Goal: Information Seeking & Learning: Check status

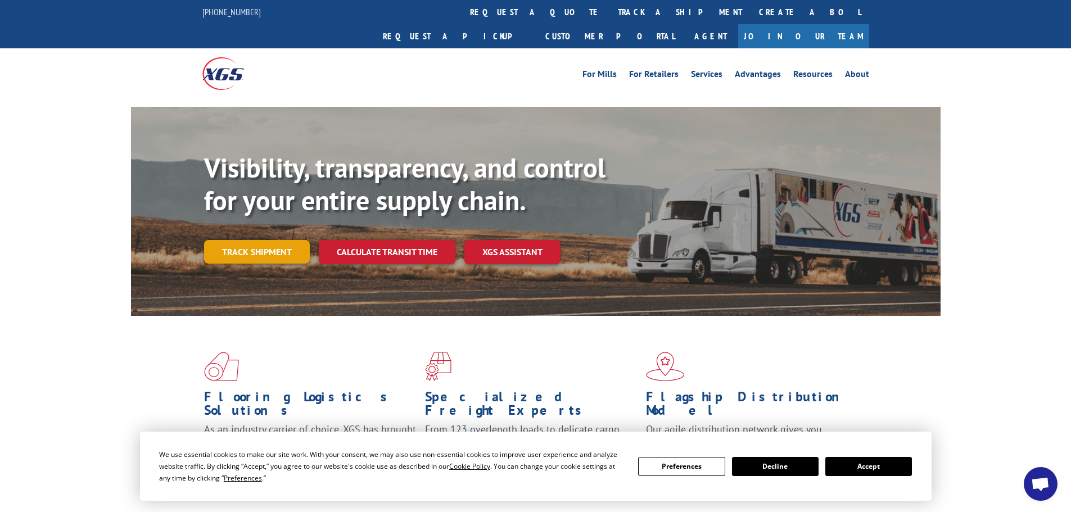
click at [236, 240] on link "Track shipment" at bounding box center [257, 252] width 106 height 24
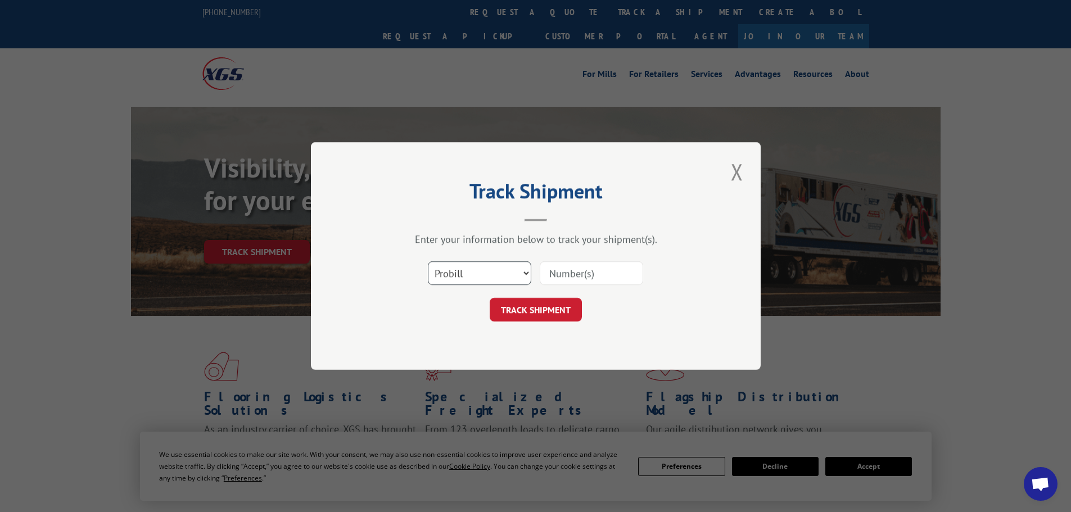
click at [527, 276] on select "Select category... Probill BOL PO" at bounding box center [479, 273] width 103 height 24
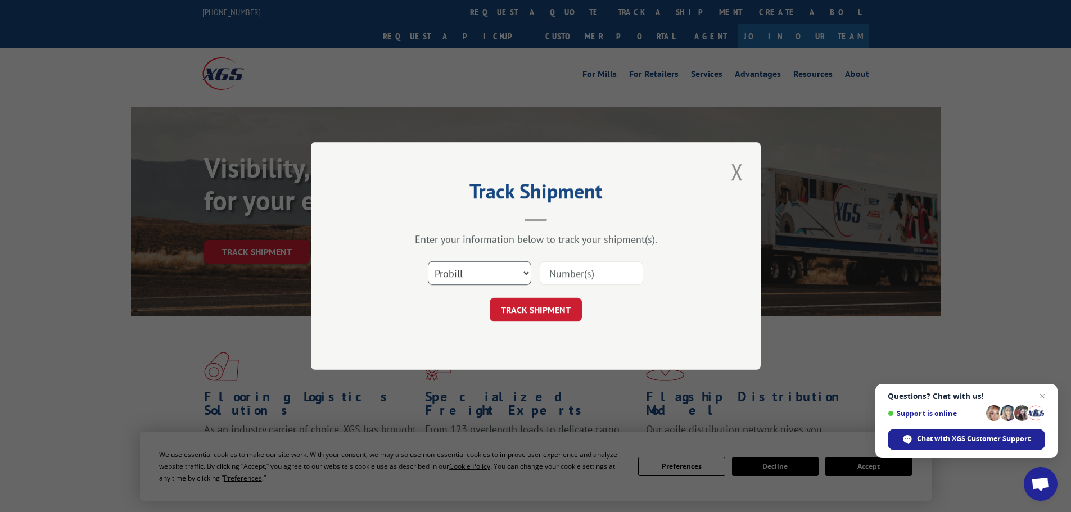
select select "po"
click at [428, 261] on select "Select category... Probill BOL PO" at bounding box center [479, 273] width 103 height 24
paste input "36548154"
type input "36548154"
click at [555, 312] on button "TRACK SHIPMENT" at bounding box center [536, 310] width 92 height 24
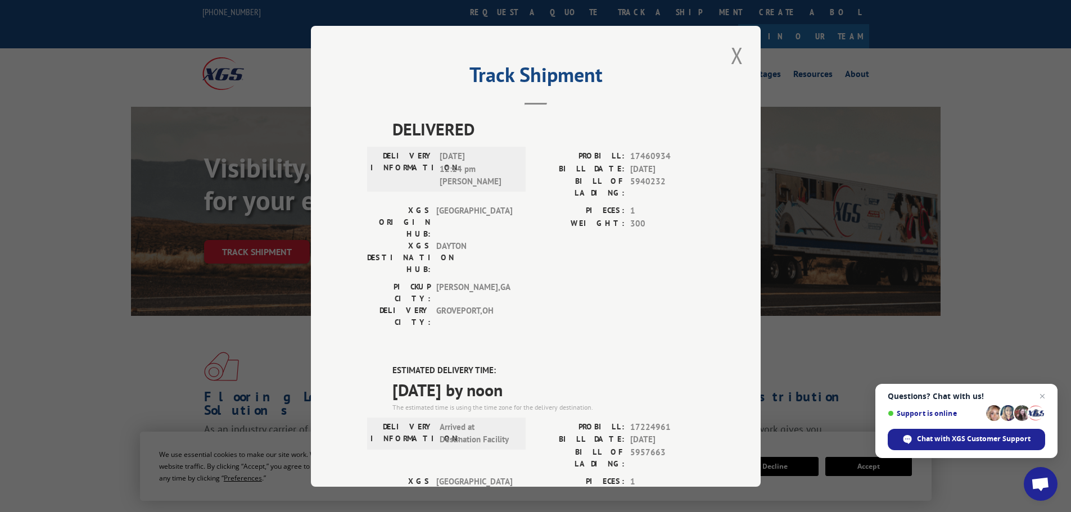
scroll to position [56, 0]
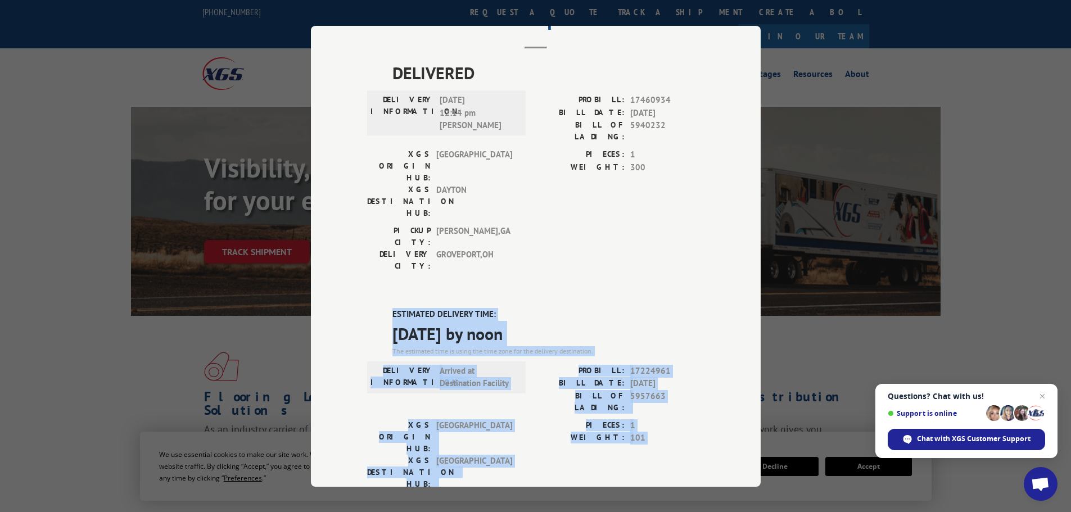
drag, startPoint x: 472, startPoint y: 403, endPoint x: 389, endPoint y: 252, distance: 171.9
click at [389, 308] on div "ESTIMATED DELIVERY TIME: [DATE] by noon The estimated time is using the time zo…" at bounding box center [535, 510] width 337 height 404
copy div "ESTIMATED DELIVERY TIME: [DATE] by noon The estimated time is using the time zo…"
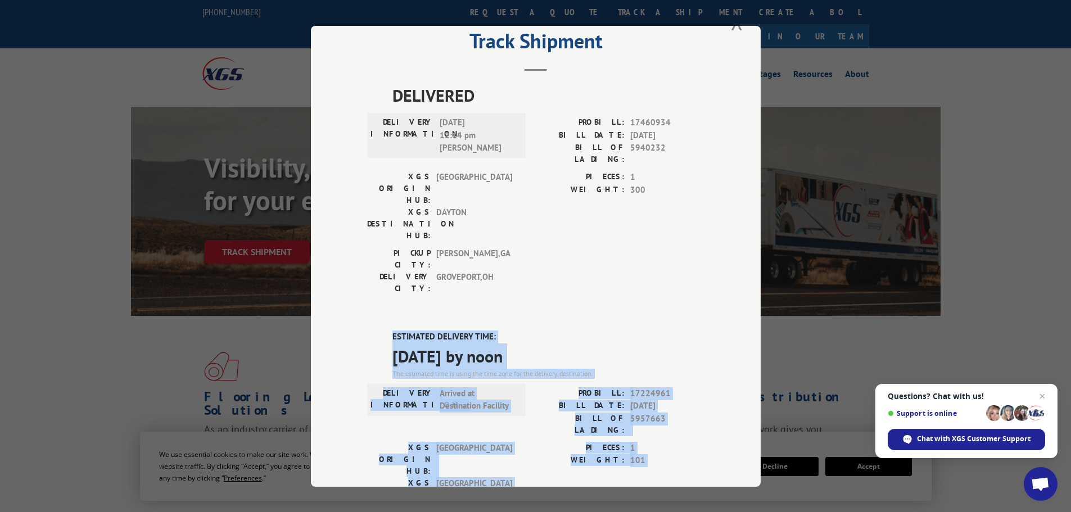
scroll to position [0, 0]
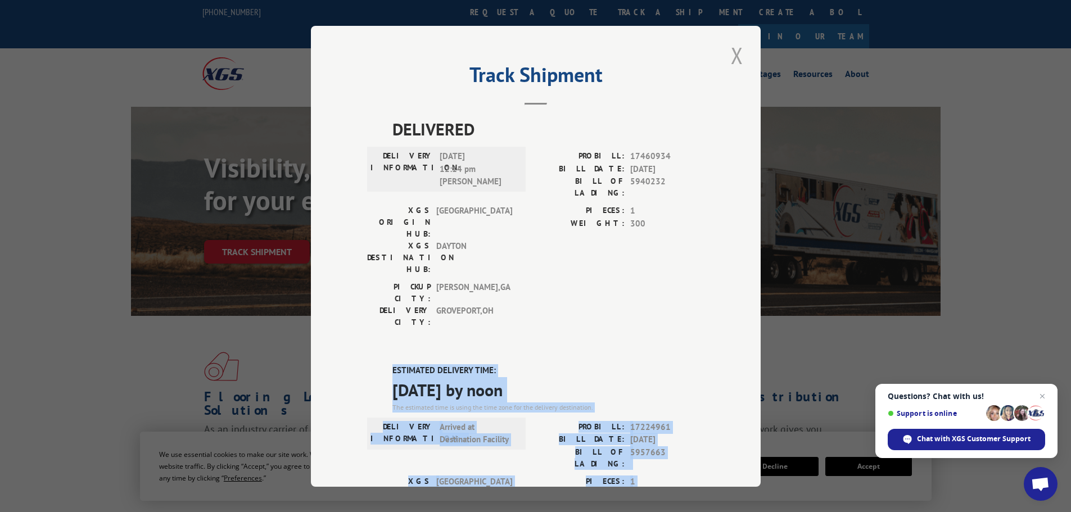
click at [737, 55] on button "Close modal" at bounding box center [737, 55] width 19 height 31
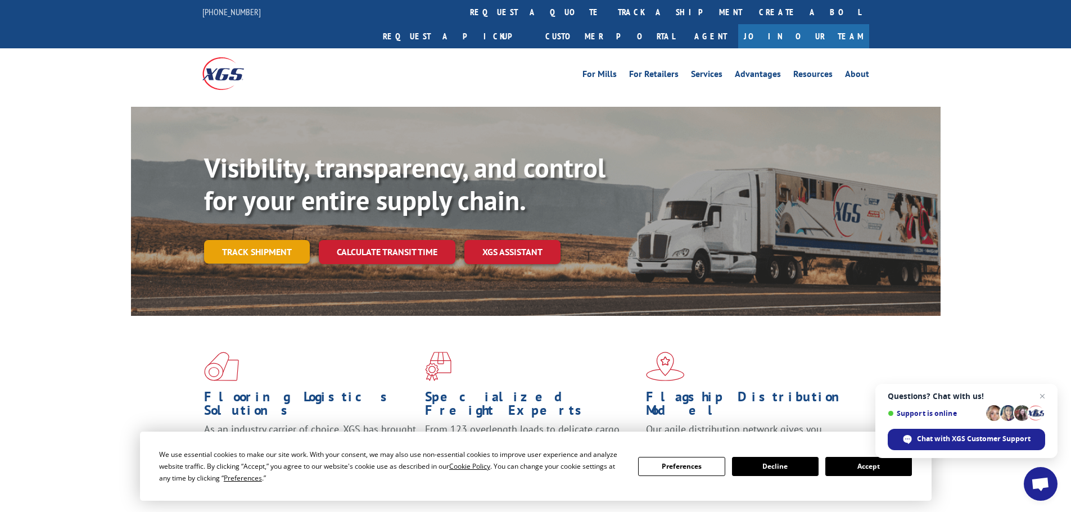
click at [233, 240] on link "Track shipment" at bounding box center [257, 252] width 106 height 24
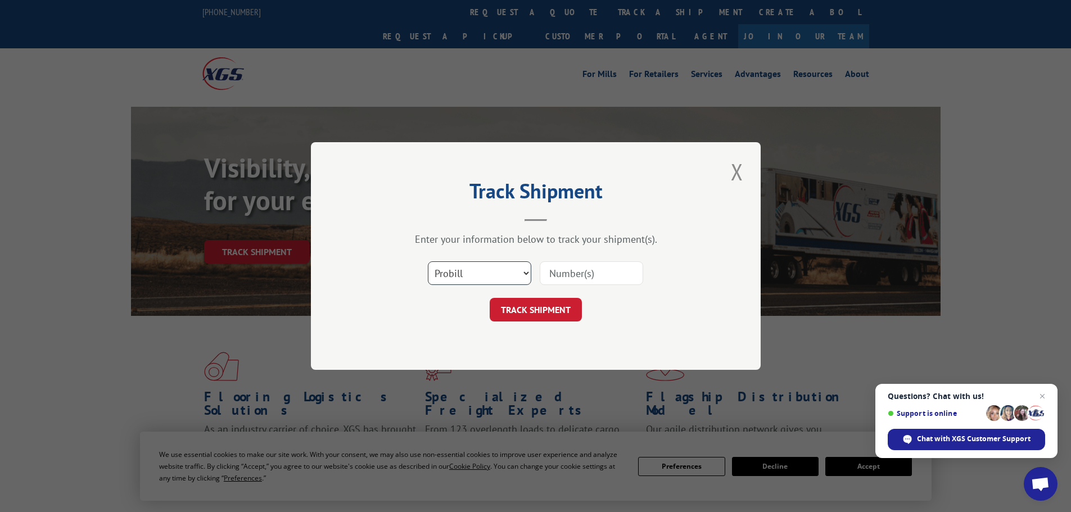
click at [526, 270] on select "Select category... Probill BOL PO" at bounding box center [479, 273] width 103 height 24
select select "po"
click at [428, 261] on select "Select category... Probill BOL PO" at bounding box center [479, 273] width 103 height 24
paste input "36548122"
type input "36548122"
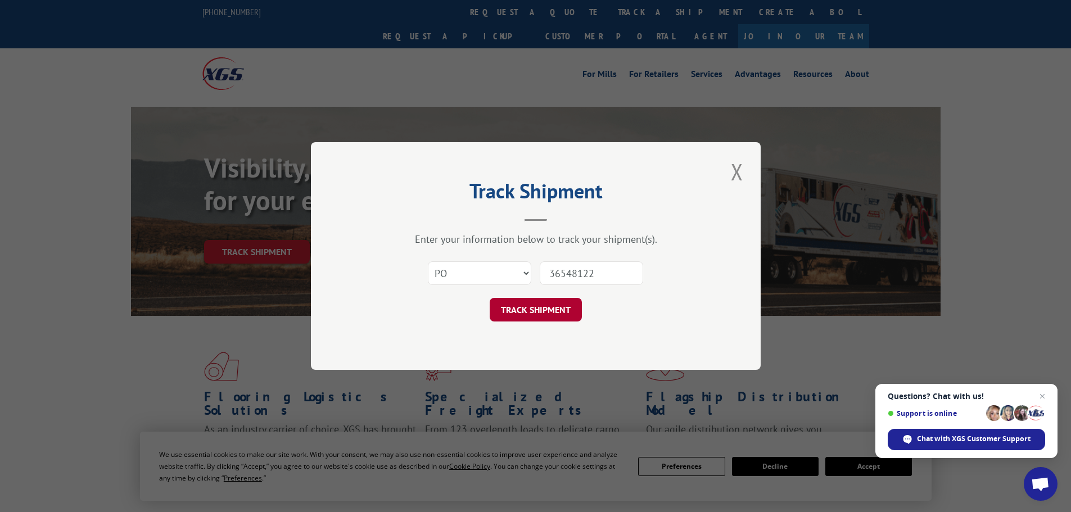
click at [550, 304] on button "TRACK SHIPMENT" at bounding box center [536, 310] width 92 height 24
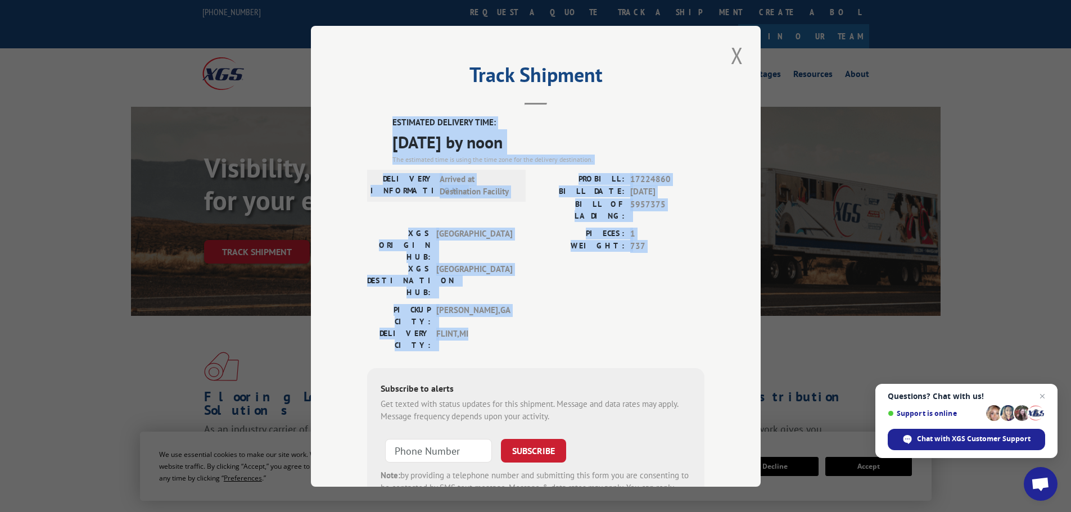
drag, startPoint x: 487, startPoint y: 280, endPoint x: 381, endPoint y: 120, distance: 191.5
click at [381, 120] on div "ESTIMATED DELIVERY TIME: [DATE] by noon The estimated time is using the time zo…" at bounding box center [535, 318] width 337 height 404
copy div "ESTIMATED DELIVERY TIME: [DATE] by noon The estimated time is using the time zo…"
